Goal: Task Accomplishment & Management: Manage account settings

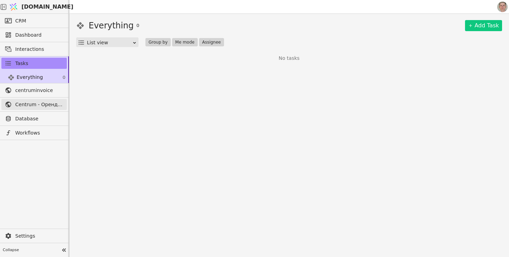
click at [51, 106] on span "Centrum - Оренда офісних приміщень" at bounding box center [39, 104] width 48 height 7
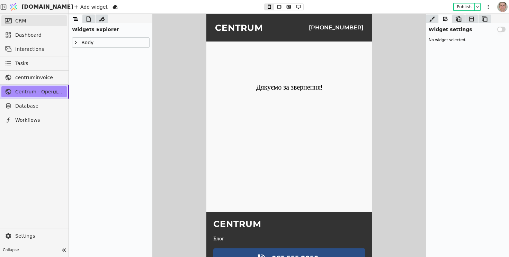
click at [30, 23] on link "CRM" at bounding box center [33, 20] width 65 height 11
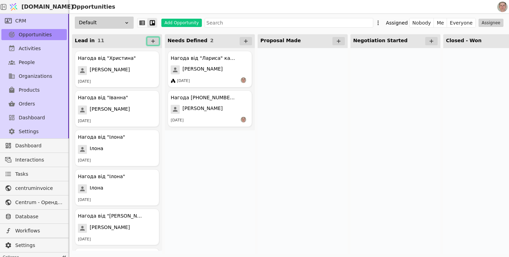
click at [151, 39] on icon at bounding box center [153, 41] width 6 height 6
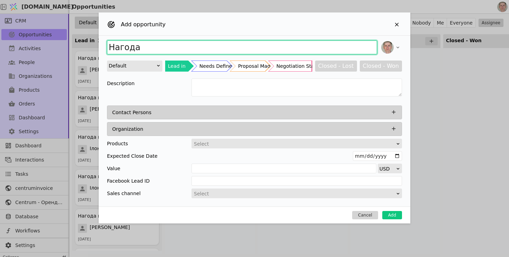
click at [148, 49] on input "Нагода" at bounding box center [242, 47] width 270 height 14
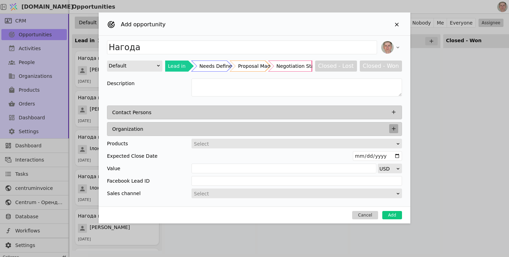
click at [392, 128] on icon "Add Opportunity" at bounding box center [394, 129] width 4 height 4
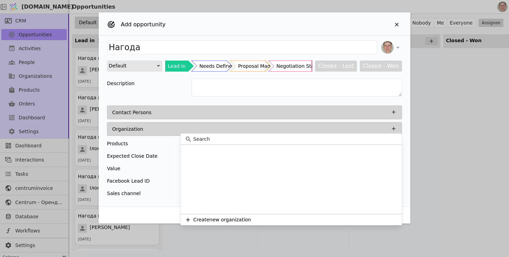
click at [245, 139] on input at bounding box center [295, 139] width 204 height 7
type input "[PERSON_NAME]"
click at [243, 219] on button "Create “Дуо Ком”" at bounding box center [291, 219] width 221 height 11
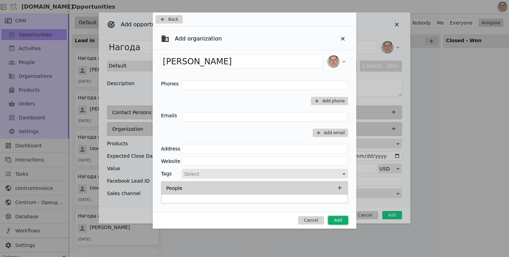
click at [339, 222] on button "Add" at bounding box center [338, 220] width 20 height 8
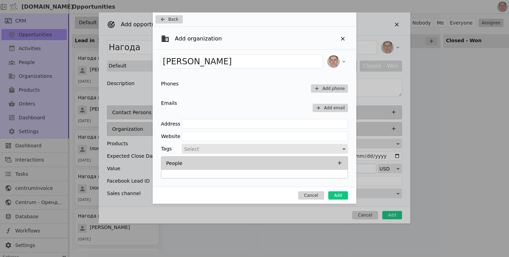
type input "Нагода Дуо Ком"
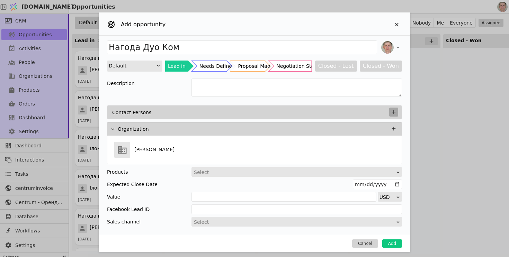
click at [392, 112] on icon "Add Opportunity" at bounding box center [393, 112] width 6 height 6
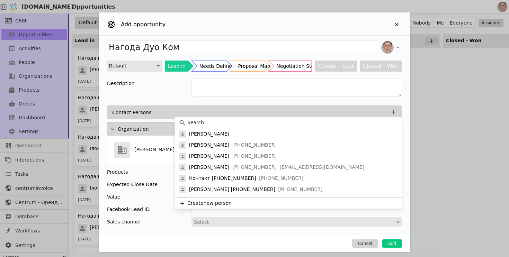
click at [212, 121] on input at bounding box center [292, 122] width 210 height 7
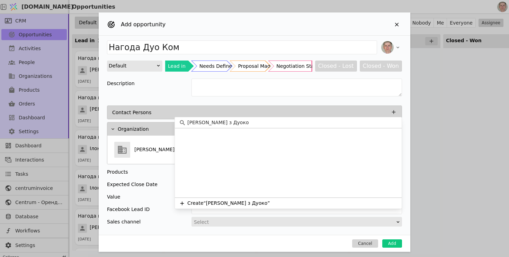
type input "Наталя з Дуоком"
click at [306, 205] on button "Create “[PERSON_NAME] з Дуоком”" at bounding box center [288, 203] width 227 height 11
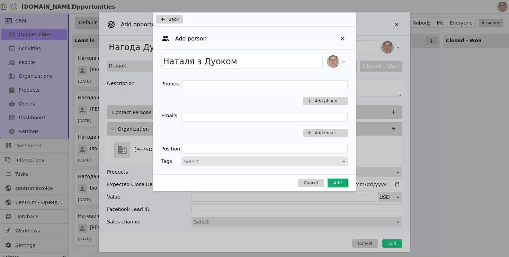
click at [332, 187] on button "Add" at bounding box center [338, 183] width 20 height 8
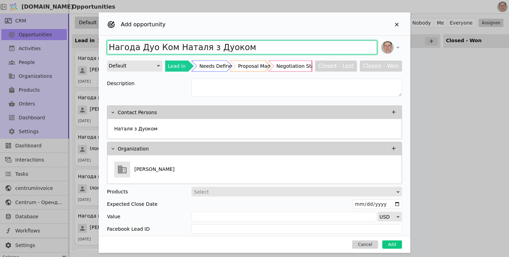
click at [139, 47] on input "Нагода Дуо Ком Наталя з Дуоком" at bounding box center [242, 47] width 270 height 14
type input "Нагода Поліграфіст Дуо Ком Наталя з Дуоком"
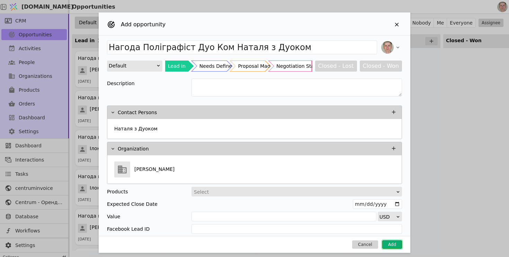
click at [390, 242] on button "Add" at bounding box center [392, 244] width 20 height 8
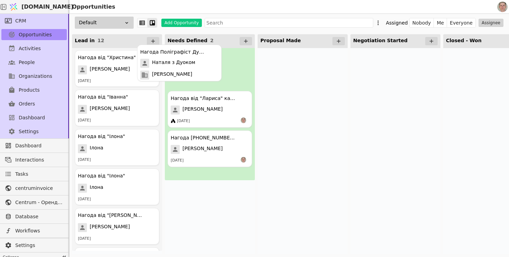
drag, startPoint x: 139, startPoint y: 77, endPoint x: 211, endPoint y: 70, distance: 72.3
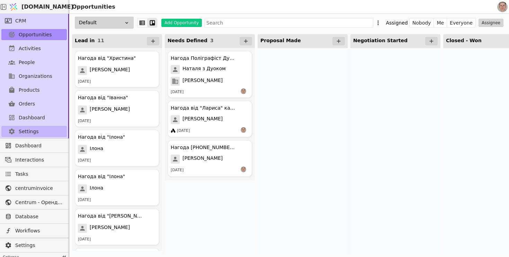
click at [38, 130] on link "Settings" at bounding box center [33, 131] width 65 height 11
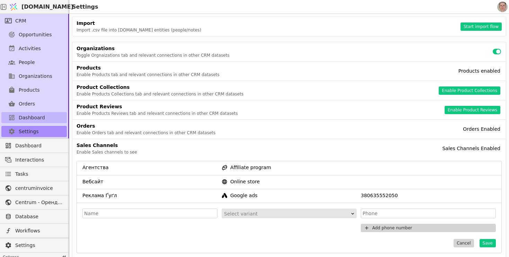
click at [41, 117] on span "Dashboard" at bounding box center [32, 117] width 26 height 7
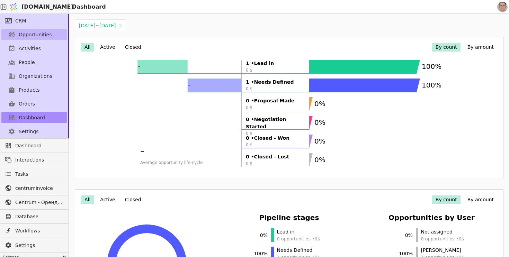
click at [47, 35] on span "Opportunities" at bounding box center [35, 34] width 33 height 7
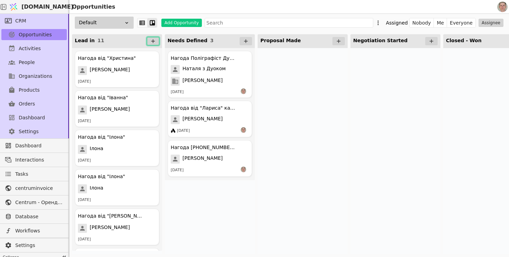
click at [153, 43] on icon at bounding box center [153, 41] width 6 height 6
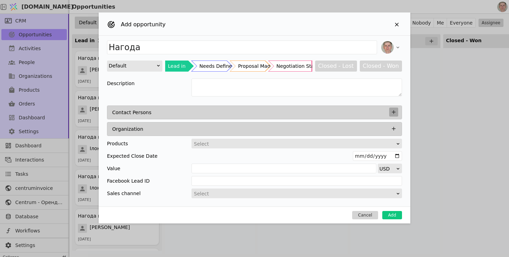
click at [395, 114] on icon "Add Opportunity" at bounding box center [393, 112] width 6 height 6
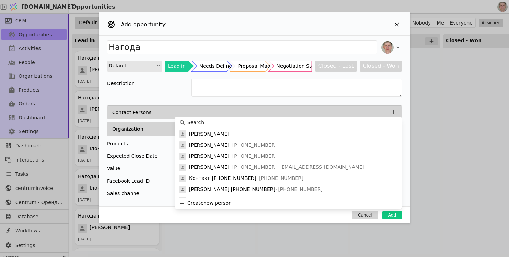
drag, startPoint x: 307, startPoint y: 122, endPoint x: 307, endPoint y: 118, distance: 4.2
click at [307, 122] on input at bounding box center [292, 122] width 210 height 7
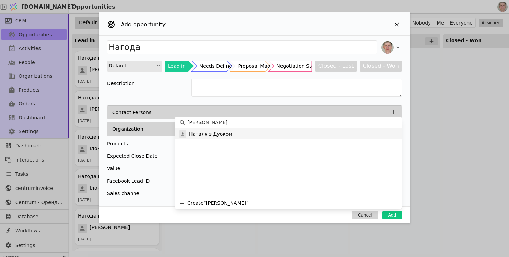
type input "[PERSON_NAME]"
click at [304, 132] on div "Наталя з Дуоком" at bounding box center [288, 133] width 227 height 11
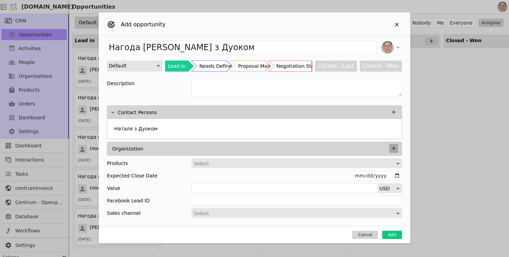
click at [394, 146] on icon "Add Opportunity" at bounding box center [393, 148] width 6 height 6
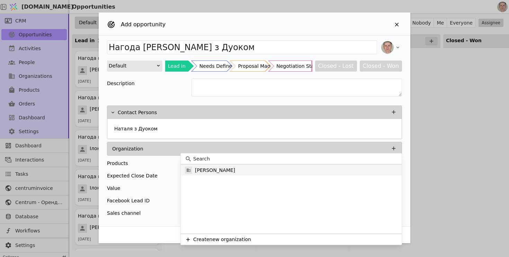
click at [237, 171] on div "[PERSON_NAME]" at bounding box center [291, 170] width 221 height 11
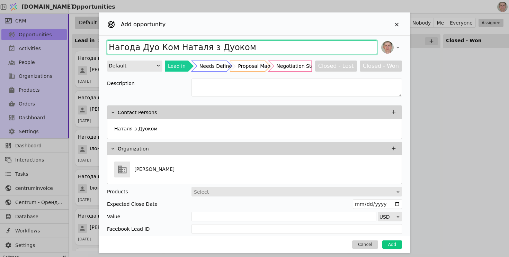
click at [139, 45] on input "Нагода Дуо Ком Наталя з Дуоком" at bounding box center [242, 47] width 270 height 14
type input "Нагода Бухгалтер Дуо Ком Наталя з Дуоком"
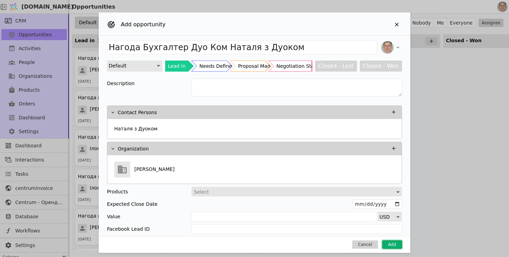
click at [390, 246] on button "Add" at bounding box center [392, 244] width 20 height 8
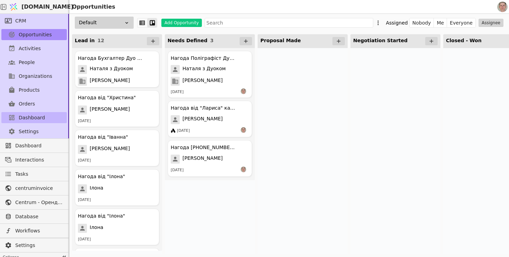
click at [41, 115] on span "Dashboard" at bounding box center [32, 117] width 26 height 7
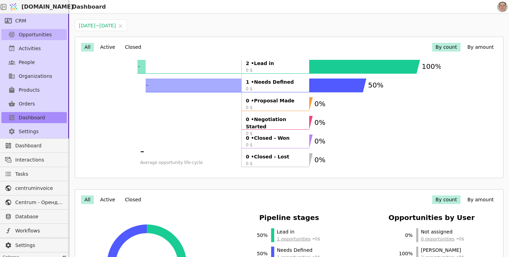
click at [47, 35] on span "Opportunities" at bounding box center [35, 34] width 33 height 7
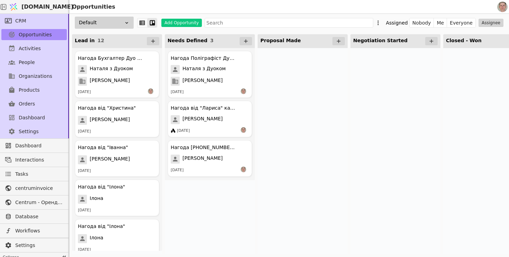
click at [115, 20] on div "Default" at bounding box center [104, 23] width 59 height 12
click at [304, 108] on div at bounding box center [302, 151] width 90 height 206
click at [220, 109] on div "Нагода від "Лариса" кабінет психолога" at bounding box center [204, 107] width 66 height 7
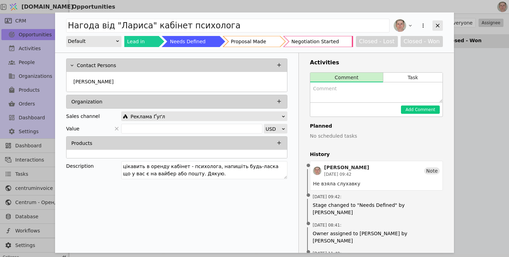
click at [439, 24] on icon "Add Opportunity" at bounding box center [437, 25] width 6 height 6
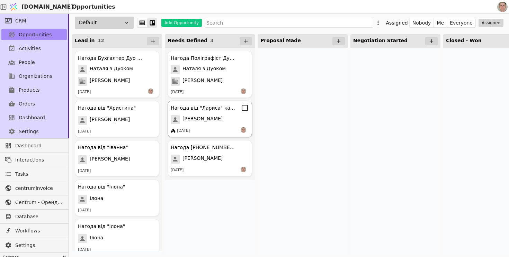
click at [222, 115] on div "[PERSON_NAME]" at bounding box center [210, 119] width 78 height 9
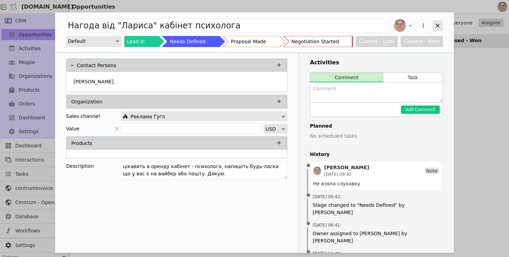
click at [435, 21] on div "Add Opportunity" at bounding box center [437, 25] width 10 height 10
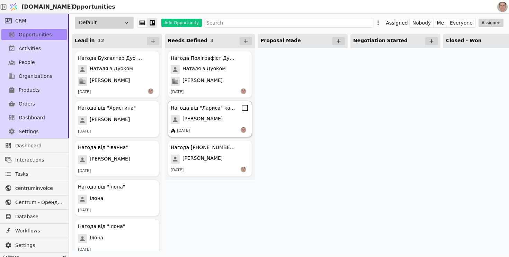
click at [206, 118] on div "[PERSON_NAME]" at bounding box center [210, 119] width 78 height 9
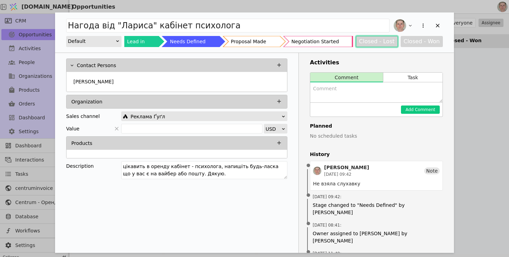
click at [385, 42] on button "Closed - Lost" at bounding box center [377, 41] width 42 height 11
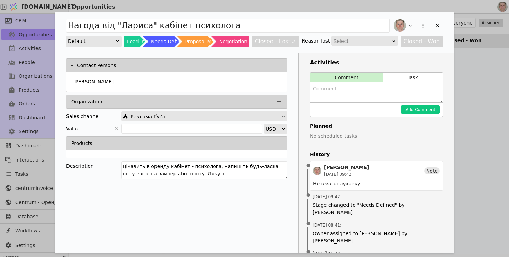
click at [368, 40] on div "Select" at bounding box center [362, 41] width 57 height 10
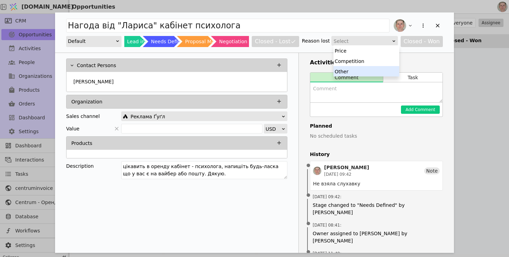
click at [354, 72] on div "Other" at bounding box center [366, 71] width 66 height 10
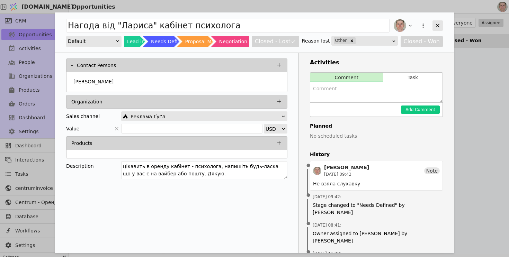
click at [438, 25] on icon "Add Opportunity" at bounding box center [437, 25] width 6 height 6
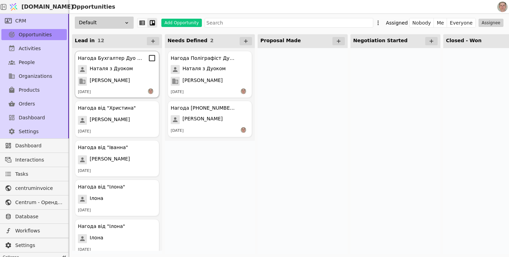
click at [121, 71] on span "Наталя з Дуоком" at bounding box center [111, 69] width 43 height 9
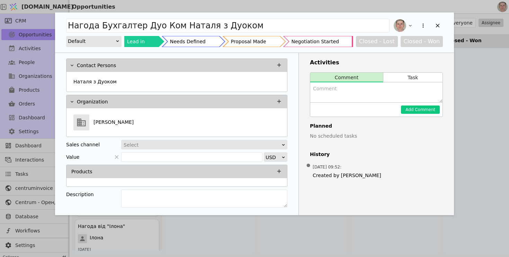
click at [234, 143] on div "Select" at bounding box center [202, 145] width 157 height 10
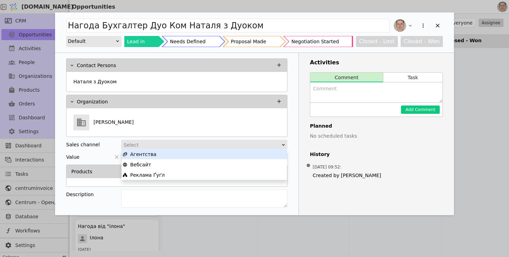
click at [223, 155] on div "Агентства" at bounding box center [203, 154] width 163 height 10
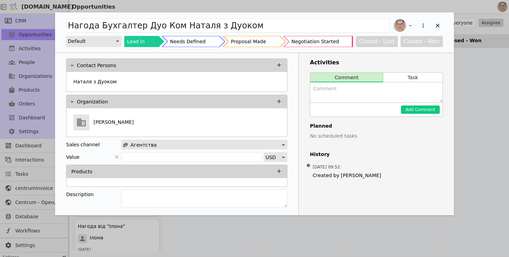
click at [202, 43] on div "Needs Defined" at bounding box center [188, 41] width 36 height 11
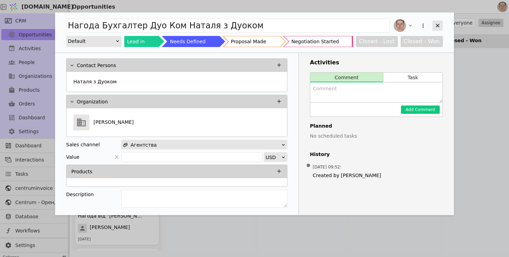
click at [436, 24] on icon "Add Opportunity" at bounding box center [437, 25] width 6 height 6
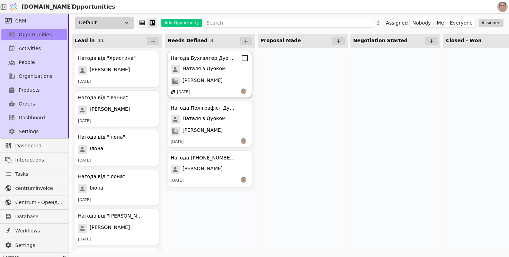
click at [211, 79] on div "[PERSON_NAME]" at bounding box center [210, 81] width 78 height 9
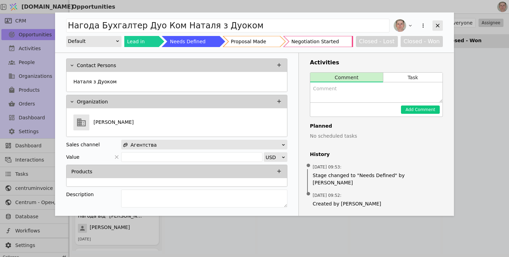
click at [435, 28] on icon "Add Opportunity" at bounding box center [437, 25] width 6 height 6
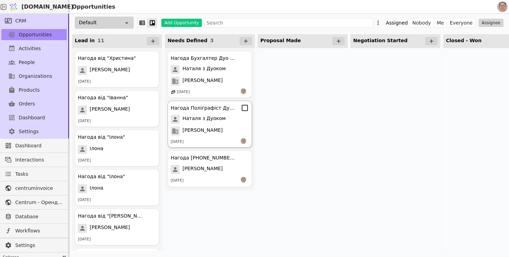
click at [233, 124] on div "Нагода Поліграфіст Дуо Ком [PERSON_NAME] з Дуоком [PERSON_NAME] з Дуоком Дуо Ко…" at bounding box center [209, 124] width 84 height 47
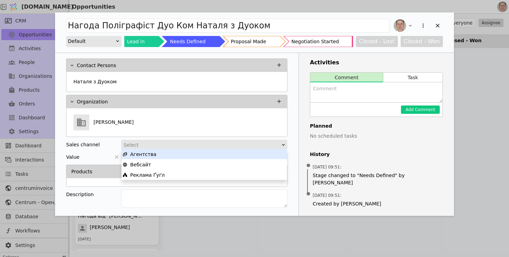
click at [207, 146] on div "Select" at bounding box center [202, 145] width 157 height 10
click at [201, 154] on div "Агентства" at bounding box center [203, 154] width 163 height 10
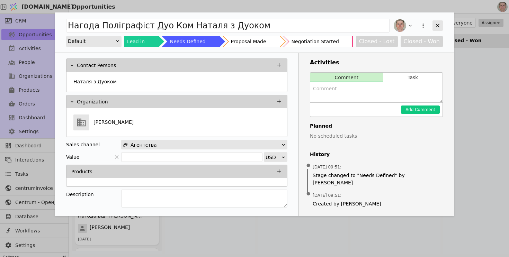
click at [439, 26] on icon "Add Opportunity" at bounding box center [437, 25] width 6 height 6
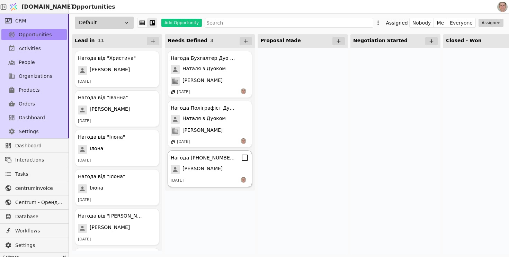
click at [202, 163] on div "Нагода [PHONE_NUMBER] Тест [PERSON_NAME] [DATE]" at bounding box center [209, 169] width 84 height 37
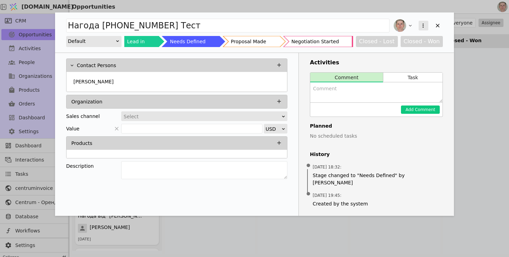
click at [425, 25] on icon "Add Opportunity" at bounding box center [423, 25] width 6 height 6
click at [406, 50] on div "Delete" at bounding box center [387, 48] width 80 height 10
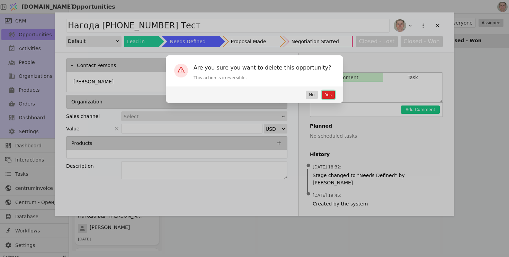
click at [327, 96] on button "Yes" at bounding box center [328, 95] width 13 height 8
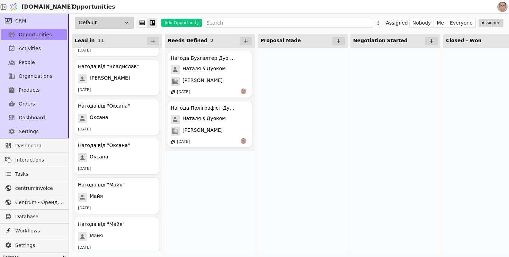
scroll to position [234, 0]
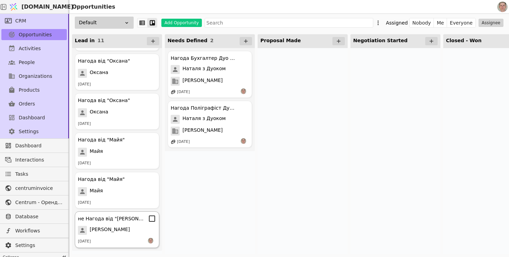
click at [134, 226] on div "[PERSON_NAME]" at bounding box center [117, 230] width 78 height 9
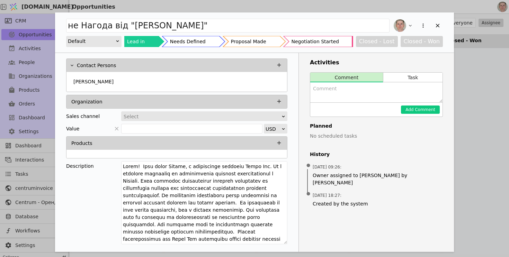
drag, startPoint x: 284, startPoint y: 176, endPoint x: 290, endPoint y: 213, distance: 37.8
click at [290, 213] on div "Contact Persons [PERSON_NAME] Organization Sales channel Select Value USD Produ…" at bounding box center [176, 152] width 243 height 199
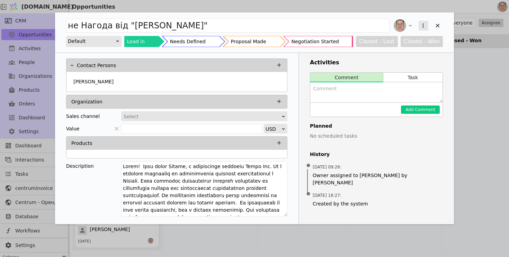
click at [424, 26] on icon "Add Opportunity" at bounding box center [423, 25] width 6 height 6
click at [401, 35] on div "Convert to task" at bounding box center [387, 37] width 80 height 10
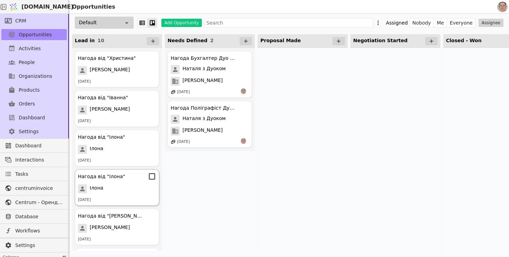
scroll to position [194, 0]
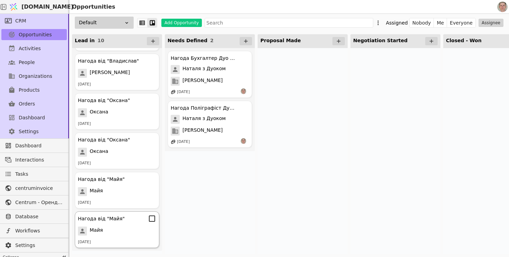
click at [131, 221] on div "Нагода від "Майя"" at bounding box center [117, 219] width 78 height 8
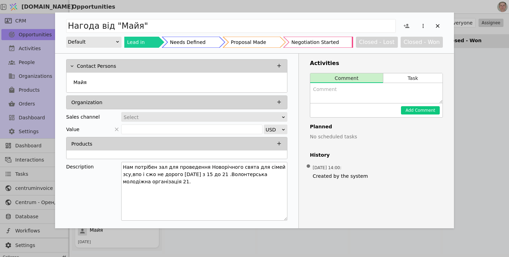
drag, startPoint x: 283, startPoint y: 176, endPoint x: 285, endPoint y: 216, distance: 39.9
click at [285, 216] on textarea "Нам потрібен зал для проведення Новорічного свята для сімей зсу,впо і сжо не до…" at bounding box center [204, 191] width 166 height 59
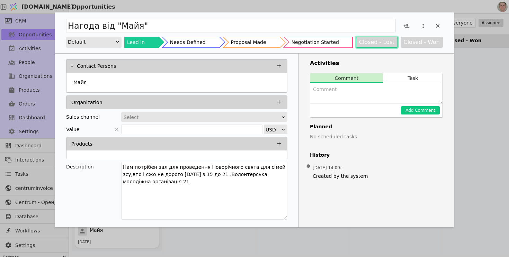
drag, startPoint x: 382, startPoint y: 41, endPoint x: 246, endPoint y: 15, distance: 138.5
click at [248, 14] on div "Нагода від "[PERSON_NAME]" Default Lead in Needs Defined Proposal Made Negotiat…" at bounding box center [254, 32] width 399 height 41
click at [208, 43] on div "Add Opportunity" at bounding box center [193, 42] width 62 height 11
click at [379, 43] on button "Closed - Lost" at bounding box center [377, 42] width 42 height 11
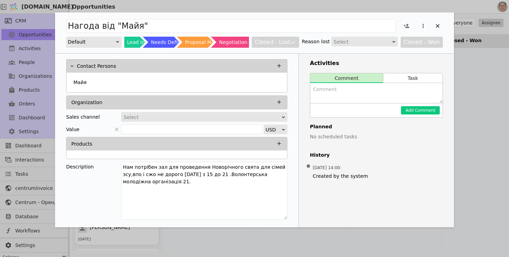
click at [373, 42] on div "Select" at bounding box center [362, 42] width 57 height 10
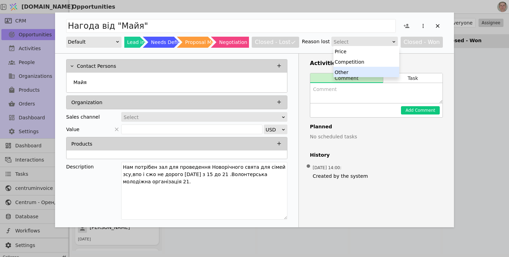
click at [362, 70] on div "Other" at bounding box center [366, 72] width 66 height 10
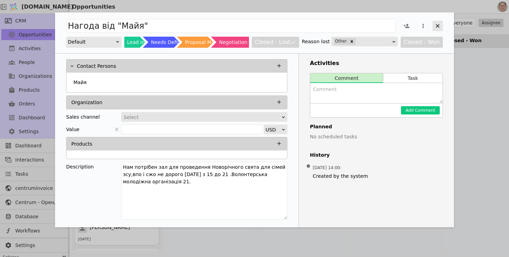
click at [437, 23] on icon "Add Opportunity" at bounding box center [437, 26] width 6 height 6
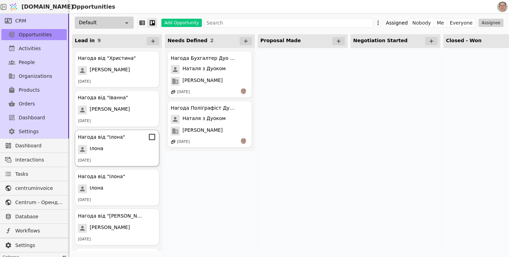
scroll to position [155, 0]
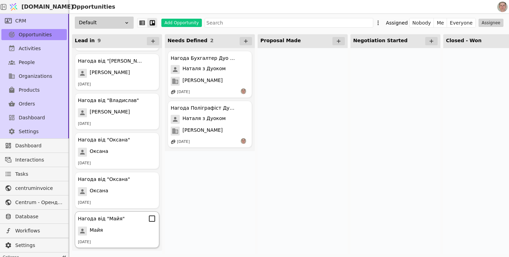
click at [127, 231] on div "Майя" at bounding box center [117, 231] width 78 height 9
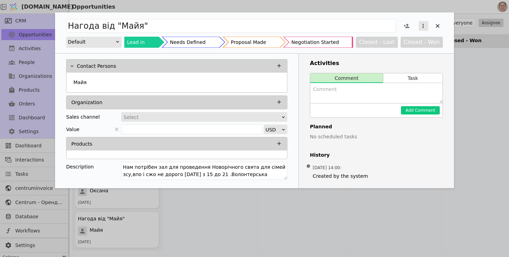
click at [423, 24] on icon "Add Opportunity" at bounding box center [422, 26] width 1 height 4
click at [399, 49] on div "Delete" at bounding box center [387, 49] width 80 height 10
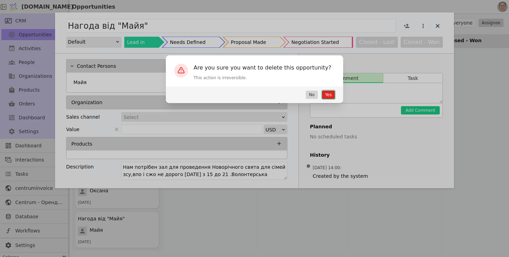
click at [328, 94] on button "Yes" at bounding box center [328, 95] width 13 height 8
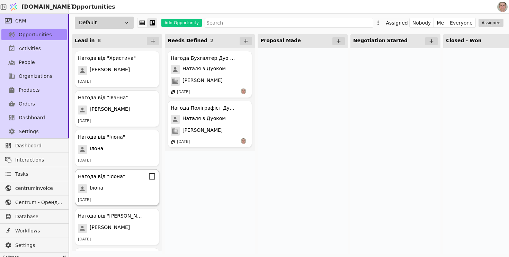
scroll to position [116, 0]
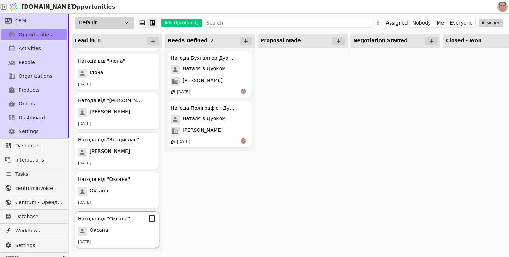
click at [128, 232] on div "Оксана" at bounding box center [117, 231] width 78 height 9
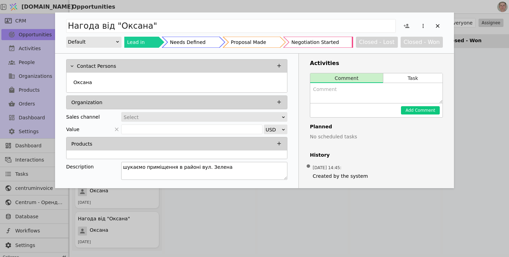
click at [272, 178] on textarea "шукаємо приміщення в районі вул. Зелена" at bounding box center [204, 171] width 166 height 18
click at [195, 40] on div "Needs Defined" at bounding box center [188, 42] width 36 height 11
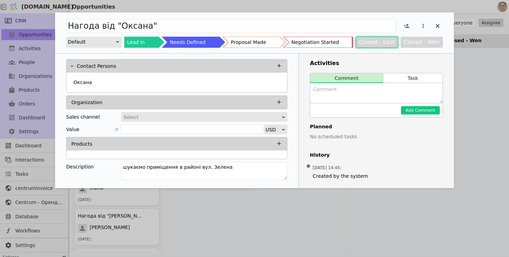
click at [383, 40] on button "Closed - Lost" at bounding box center [377, 42] width 42 height 11
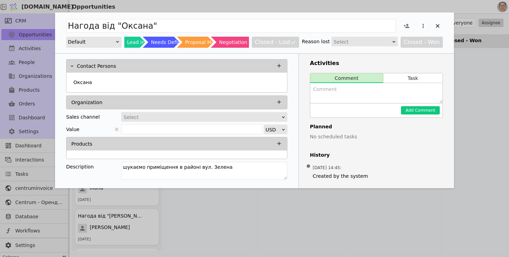
click at [359, 39] on div "Select" at bounding box center [362, 42] width 57 height 10
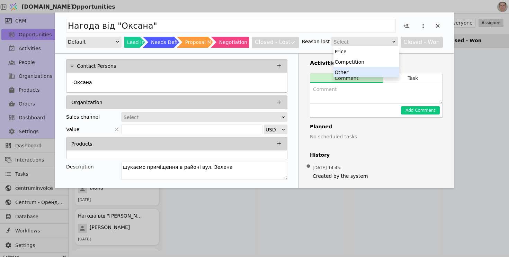
click at [350, 71] on div "Other" at bounding box center [366, 72] width 66 height 10
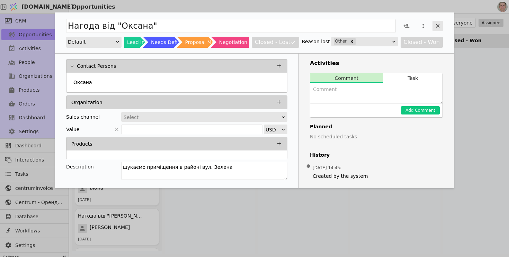
click at [435, 27] on icon "Add Opportunity" at bounding box center [437, 26] width 6 height 6
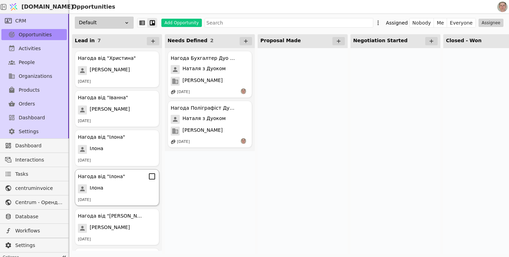
scroll to position [76, 0]
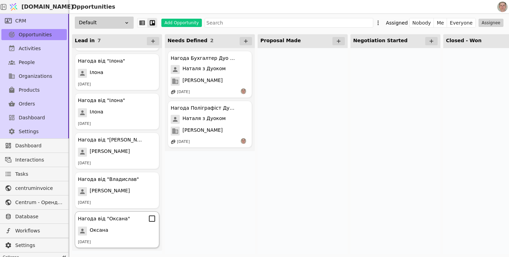
click at [133, 234] on div "Оксана" at bounding box center [117, 231] width 78 height 9
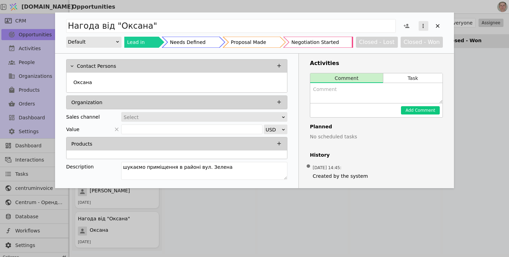
click at [423, 26] on icon "Add Opportunity" at bounding box center [422, 26] width 1 height 4
click at [397, 49] on div "Delete" at bounding box center [387, 49] width 80 height 10
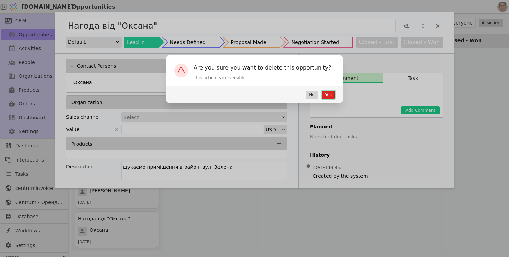
click at [328, 94] on button "Yes" at bounding box center [328, 95] width 13 height 8
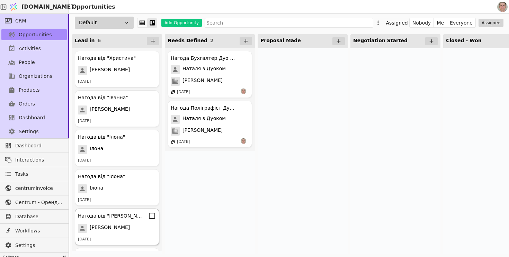
scroll to position [37, 0]
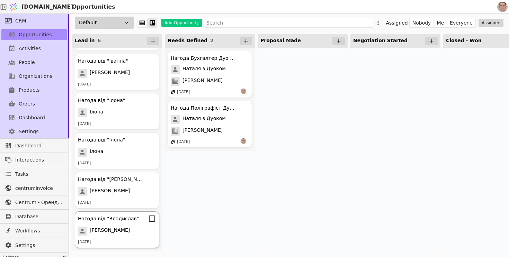
click at [127, 234] on div "[PERSON_NAME]" at bounding box center [117, 231] width 78 height 9
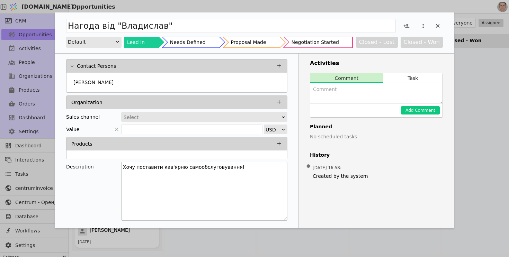
drag, startPoint x: 286, startPoint y: 177, endPoint x: 286, endPoint y: 219, distance: 41.2
click at [286, 219] on textarea "Хочу поставити кав'ярню самообслуговування!" at bounding box center [204, 191] width 166 height 59
click at [211, 40] on div "Add Opportunity" at bounding box center [193, 42] width 62 height 11
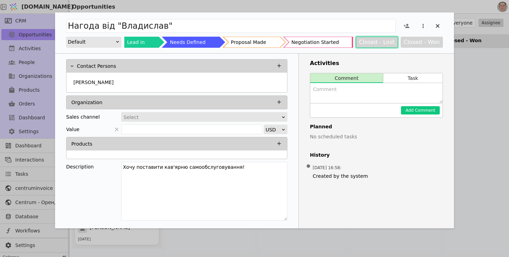
click at [384, 43] on button "Closed - Lost" at bounding box center [377, 42] width 42 height 11
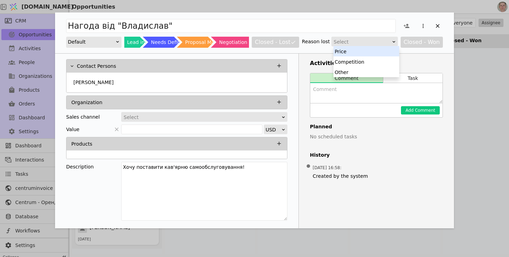
click at [366, 43] on div "Select" at bounding box center [362, 42] width 57 height 10
click at [353, 75] on div "Other" at bounding box center [366, 72] width 66 height 10
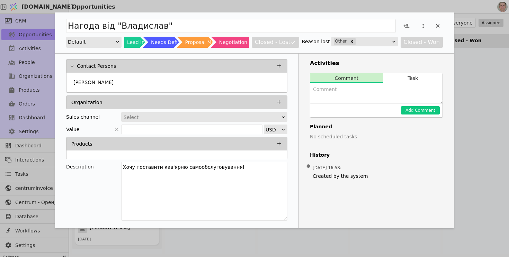
click at [240, 118] on div "Select" at bounding box center [202, 117] width 157 height 10
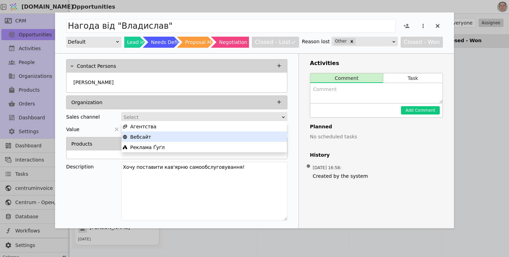
click at [223, 138] on div "Вебсайт" at bounding box center [203, 137] width 163 height 10
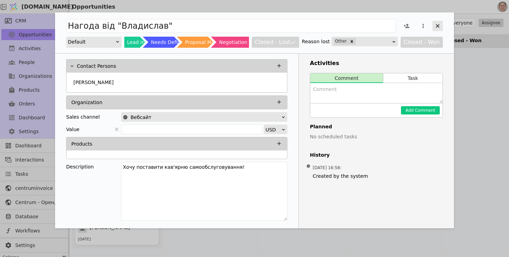
click at [437, 27] on icon "Add Opportunity" at bounding box center [438, 26] width 4 height 4
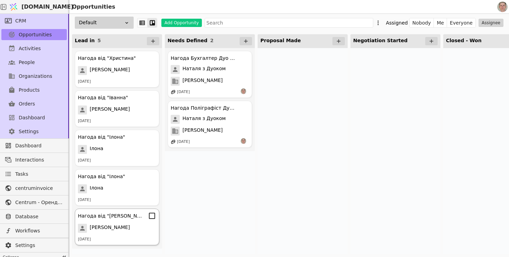
click at [125, 223] on div "Нагода від "[PERSON_NAME]" [PERSON_NAME] [DATE]" at bounding box center [117, 227] width 84 height 37
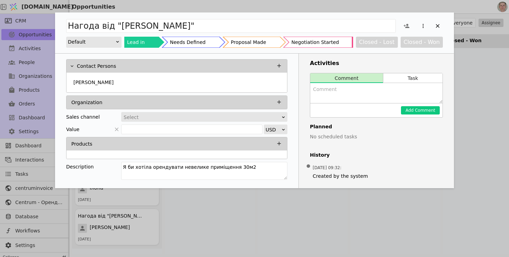
click at [192, 42] on div "Needs Defined" at bounding box center [188, 42] width 36 height 11
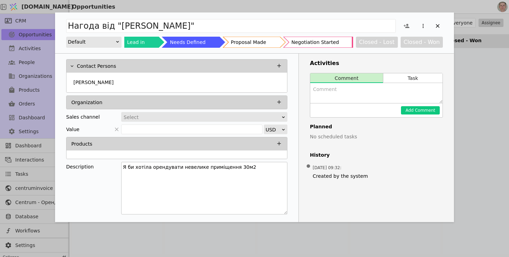
drag, startPoint x: 286, startPoint y: 176, endPoint x: 286, endPoint y: 210, distance: 34.3
click at [286, 211] on textarea "Я би хотіла орендувати невелике приміщення 30м2" at bounding box center [204, 188] width 166 height 53
click at [211, 118] on div "Select" at bounding box center [202, 117] width 157 height 10
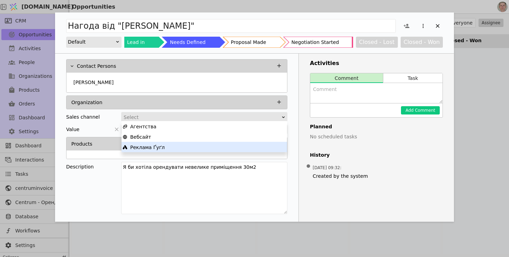
click at [198, 146] on div "Реклама Ґуґл" at bounding box center [203, 147] width 163 height 10
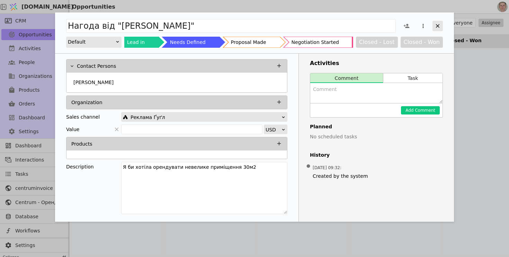
click at [440, 26] on icon "Add Opportunity" at bounding box center [437, 26] width 6 height 6
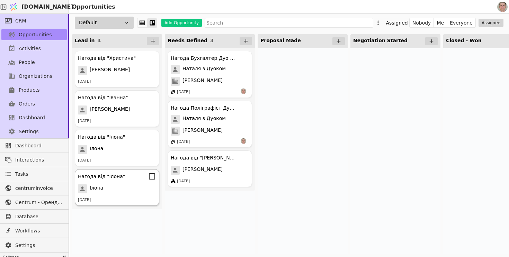
click at [140, 187] on div "Ілона" at bounding box center [117, 188] width 78 height 9
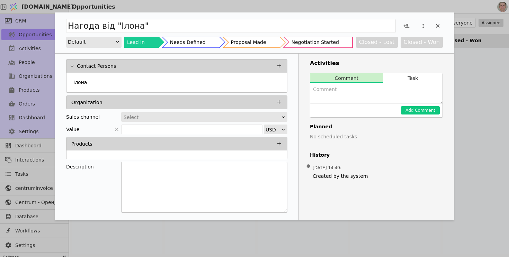
drag, startPoint x: 284, startPoint y: 176, endPoint x: 283, endPoint y: 209, distance: 32.9
click at [283, 209] on textarea "Add Opportunity" at bounding box center [204, 187] width 166 height 51
click at [374, 43] on button "Closed - Lost" at bounding box center [377, 42] width 42 height 11
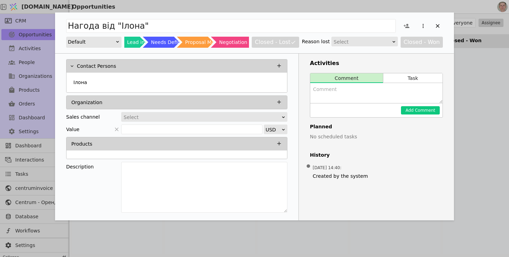
click at [370, 42] on div "Select" at bounding box center [362, 42] width 57 height 10
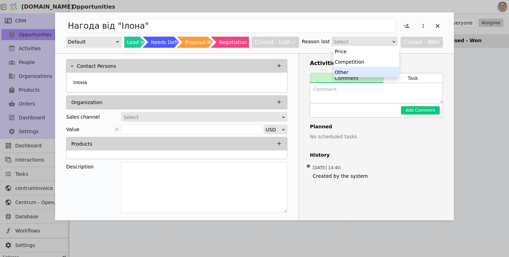
click at [357, 71] on div "Other" at bounding box center [366, 72] width 66 height 10
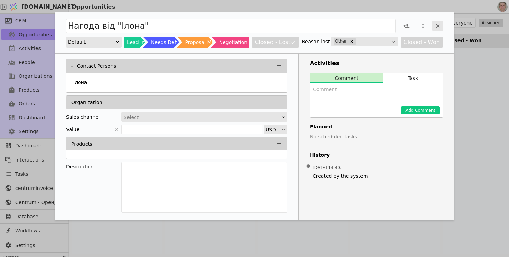
click at [438, 25] on icon "Add Opportunity" at bounding box center [437, 26] width 6 height 6
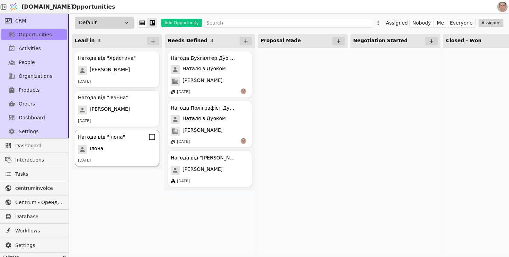
click at [124, 143] on div "Нагода від "[PERSON_NAME]" [PERSON_NAME] [DATE]" at bounding box center [117, 148] width 84 height 37
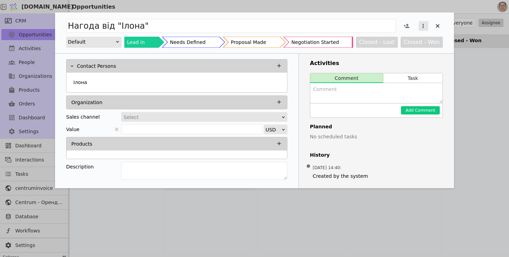
click at [424, 27] on icon "Add Opportunity" at bounding box center [423, 26] width 6 height 6
click at [408, 44] on div "Delete" at bounding box center [387, 49] width 80 height 10
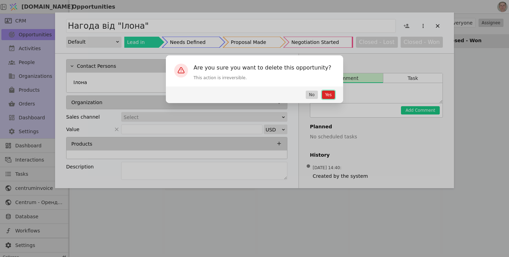
click at [328, 96] on button "Yes" at bounding box center [328, 95] width 13 height 8
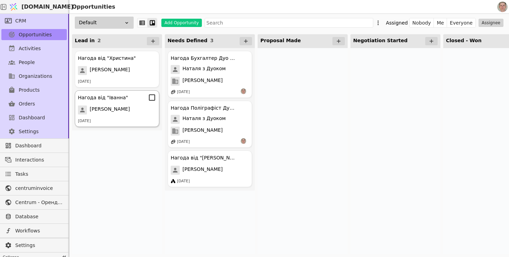
click at [134, 111] on div "[PERSON_NAME]" at bounding box center [117, 110] width 78 height 9
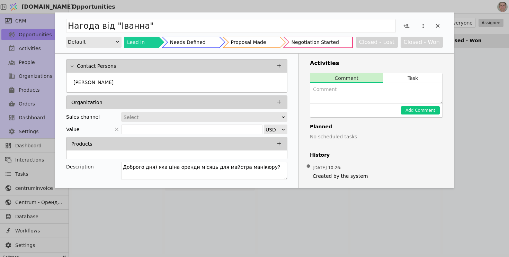
click at [256, 117] on div "Select" at bounding box center [202, 117] width 157 height 10
click at [289, 182] on div "Contact Persons [PERSON_NAME] Organization Sales channel Select Value USD Produ…" at bounding box center [176, 121] width 243 height 134
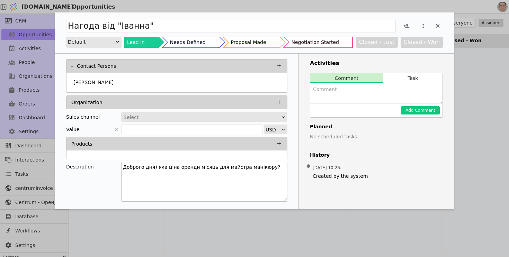
drag, startPoint x: 285, startPoint y: 178, endPoint x: 286, endPoint y: 200, distance: 22.2
click at [286, 200] on textarea "Доброго дня) яка ціна оренди місяць для майстра манікюру?" at bounding box center [204, 182] width 166 height 40
click at [197, 43] on div "Needs Defined" at bounding box center [188, 42] width 36 height 11
click at [407, 24] on icon "Add Opportunity" at bounding box center [406, 26] width 6 height 4
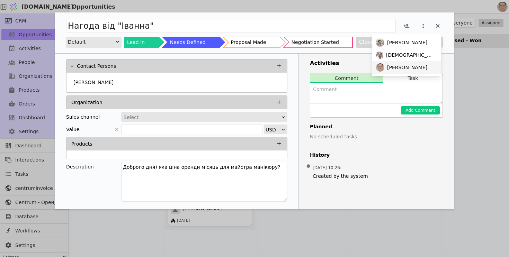
click at [390, 67] on span "[PERSON_NAME]" at bounding box center [407, 67] width 40 height 7
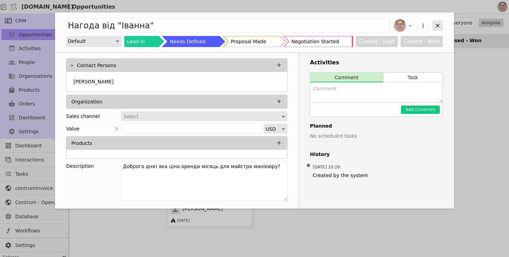
click at [442, 25] on div "Add Opportunity" at bounding box center [437, 25] width 10 height 10
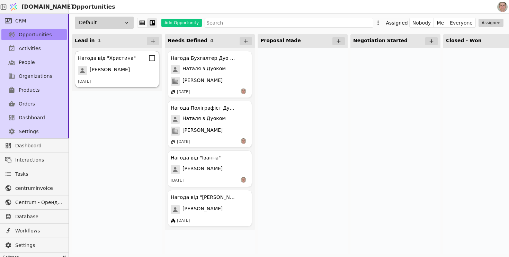
click at [133, 74] on div "[PERSON_NAME]" at bounding box center [117, 70] width 78 height 9
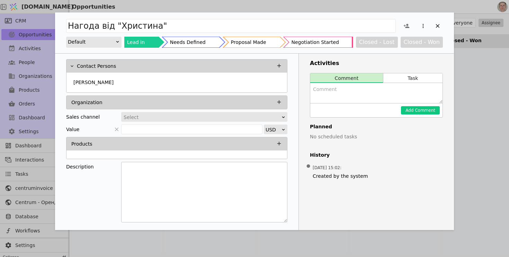
drag, startPoint x: 284, startPoint y: 176, endPoint x: 284, endPoint y: 219, distance: 42.6
click at [284, 219] on textarea "Add Opportunity" at bounding box center [204, 192] width 166 height 61
click at [376, 45] on button "Closed - Lost" at bounding box center [377, 42] width 42 height 11
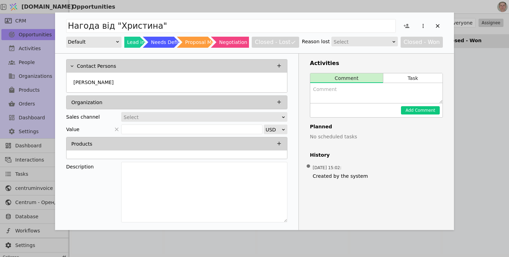
click at [357, 43] on div "Select" at bounding box center [362, 42] width 57 height 10
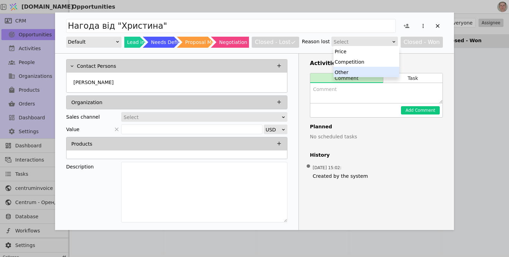
click at [351, 71] on div "Other" at bounding box center [366, 72] width 66 height 10
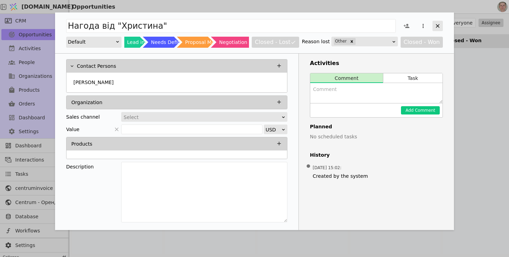
click at [436, 25] on icon "Add Opportunity" at bounding box center [438, 26] width 4 height 4
